Goal: Use online tool/utility: Utilize a website feature to perform a specific function

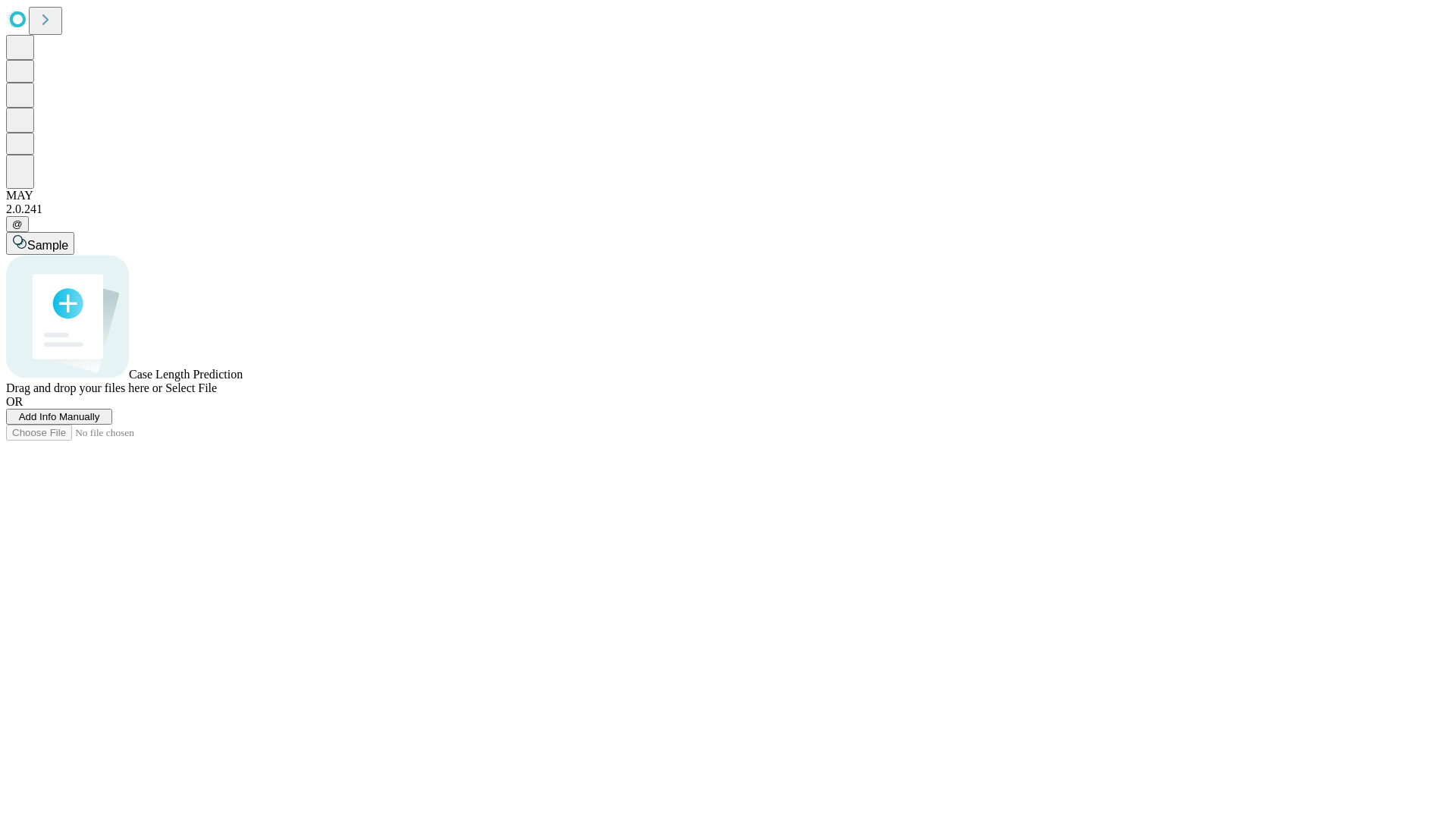
click at [217, 394] on span "Select File" at bounding box center [191, 387] width 52 height 12
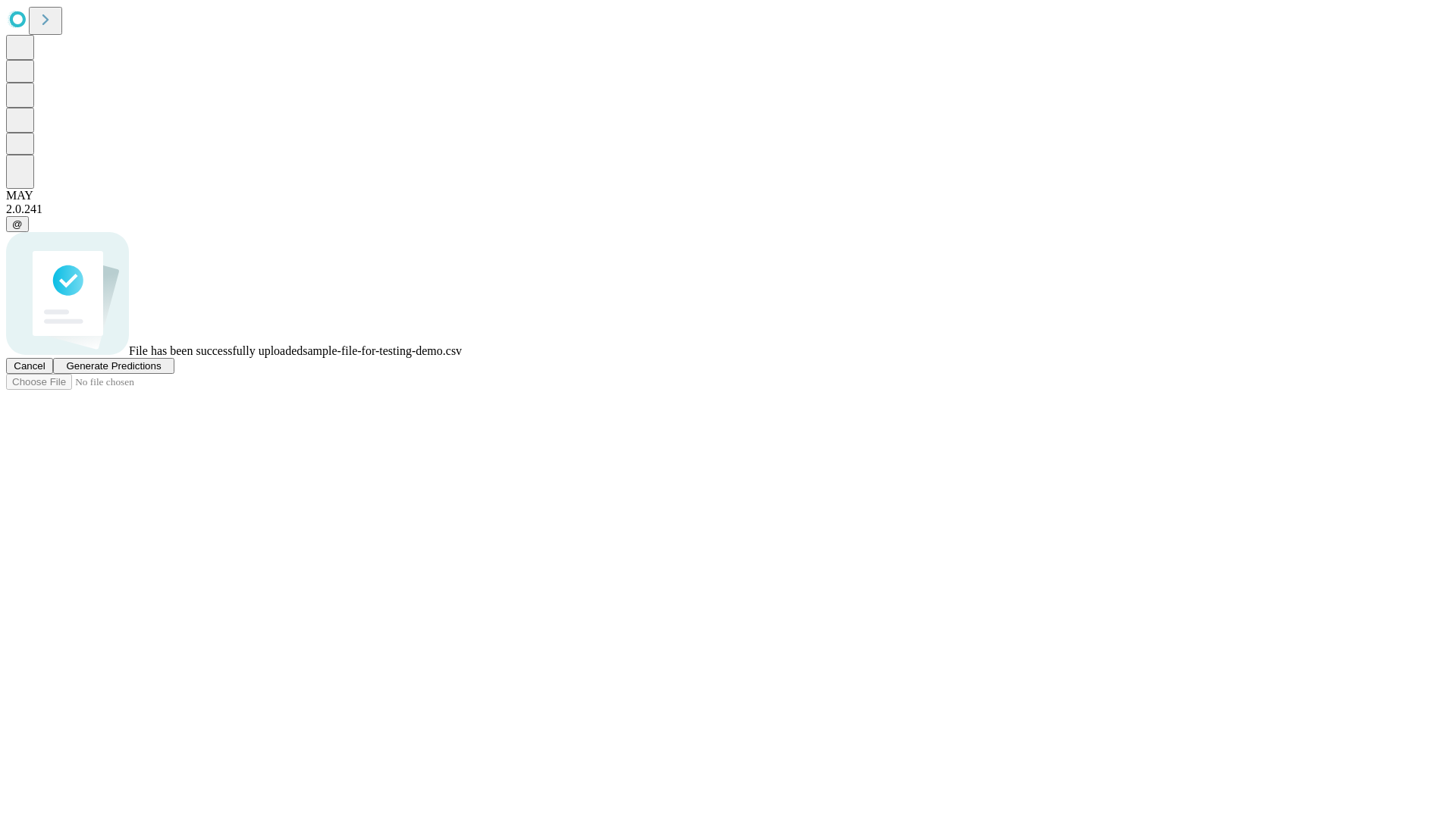
click at [161, 372] on span "Generate Predictions" at bounding box center [113, 366] width 95 height 12
